Goal: Navigation & Orientation: Find specific page/section

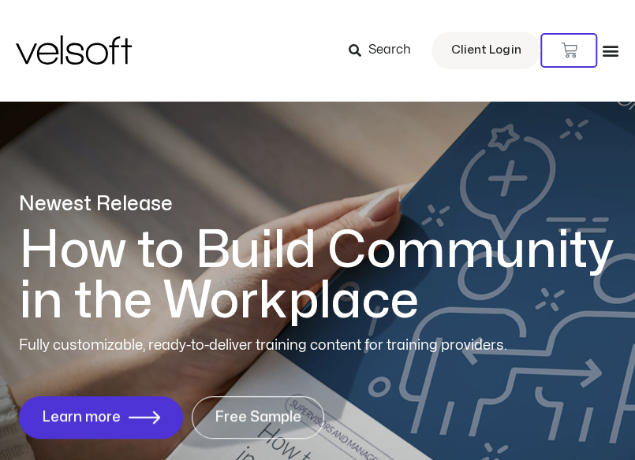
click at [609, 53] on icon "Menu Toggle" at bounding box center [609, 50] width 17 height 17
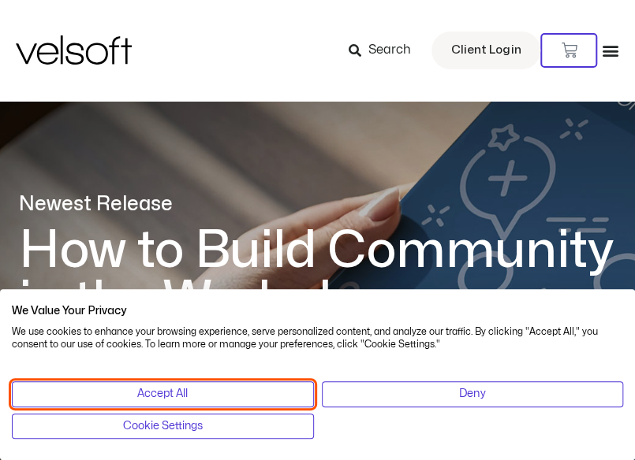
click at [254, 392] on button "Accept All" at bounding box center [163, 393] width 302 height 25
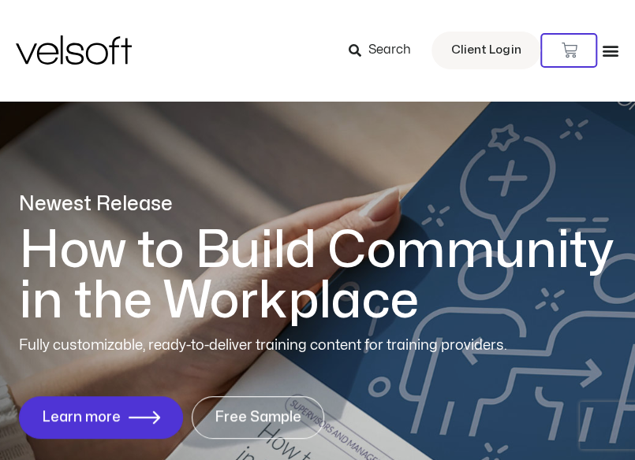
click at [615, 42] on icon "Menu Toggle" at bounding box center [609, 50] width 17 height 17
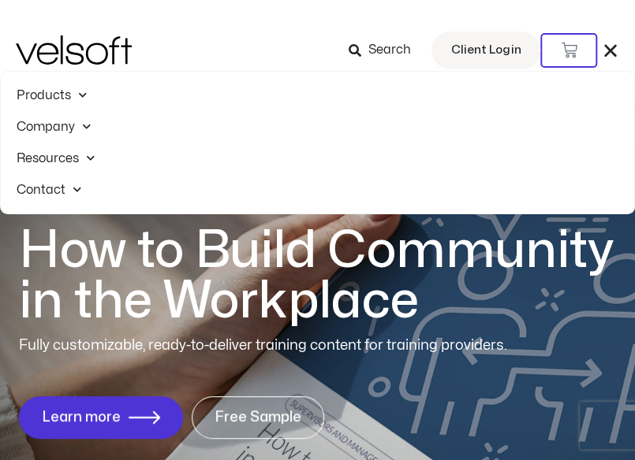
click at [84, 124] on span at bounding box center [83, 126] width 16 height 24
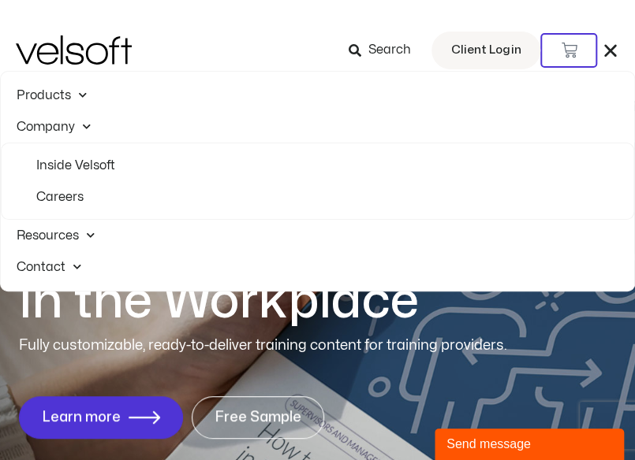
click at [34, 121] on link "Company" at bounding box center [317, 127] width 633 height 32
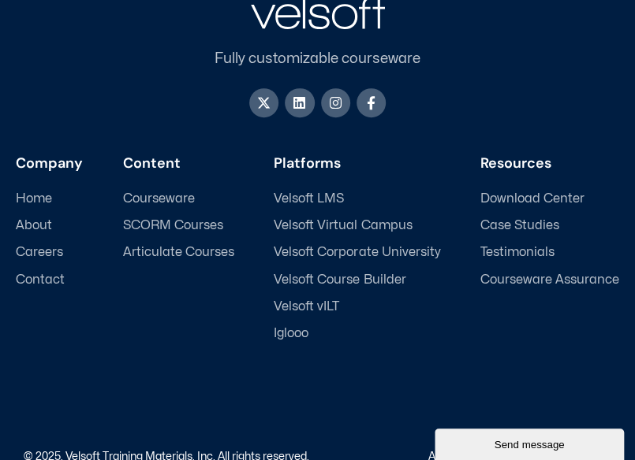
scroll to position [7850, 0]
